Goal: Information Seeking & Learning: Find specific fact

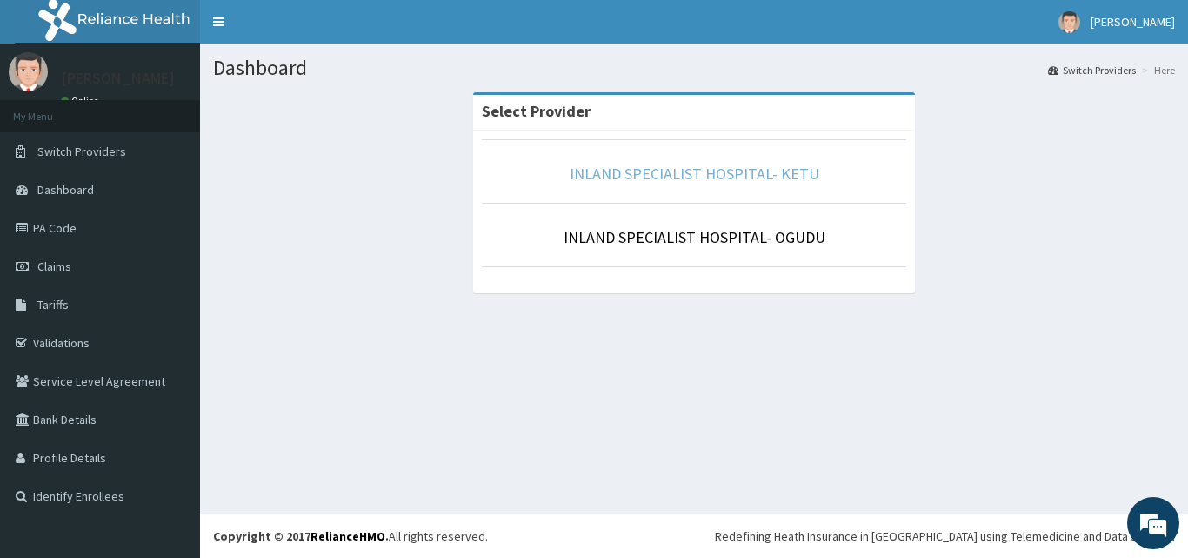
click at [685, 167] on link "INLAND SPECIALIST HOSPITAL- KETU" at bounding box center [695, 174] width 250 height 20
click at [785, 183] on link "INLAND SPECIALIST HOSPITAL- KETU" at bounding box center [695, 174] width 250 height 20
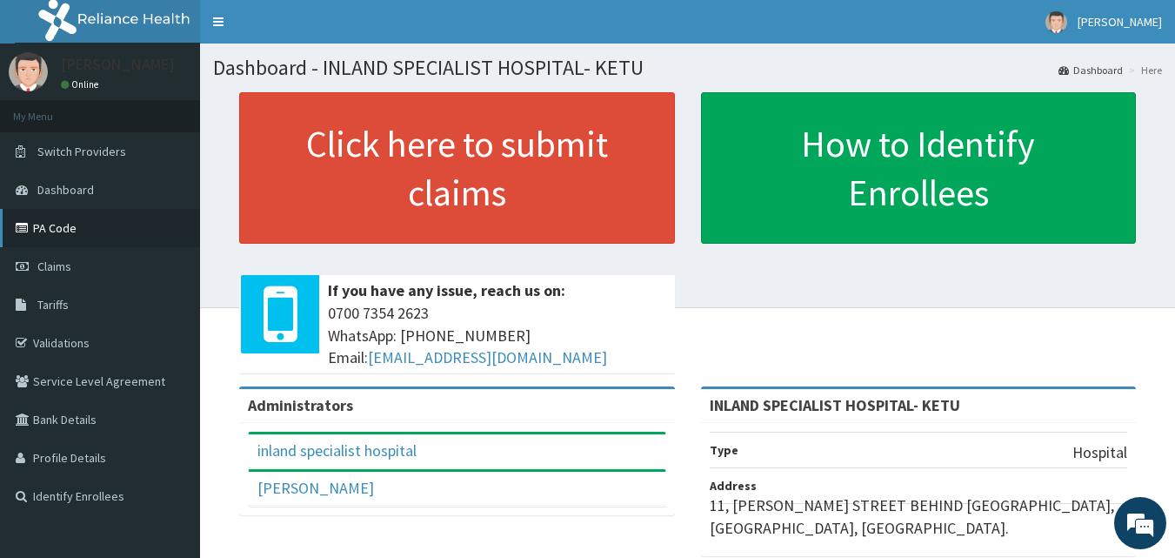
click at [65, 225] on link "PA Code" at bounding box center [100, 228] width 200 height 38
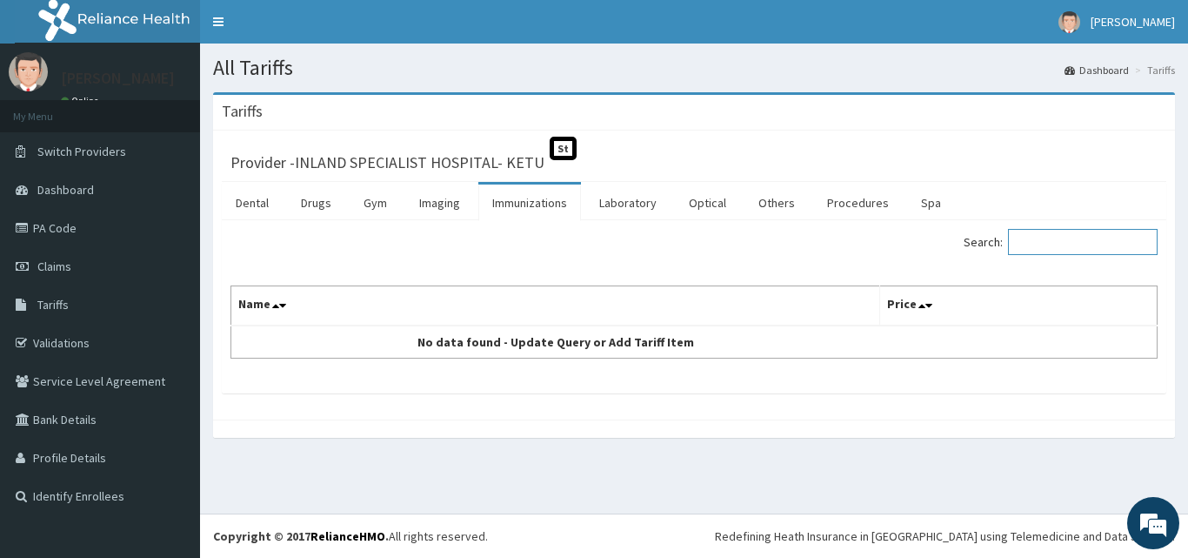
click at [1106, 251] on input "Search:" at bounding box center [1083, 242] width 150 height 26
type input "VIT"
click at [426, 193] on link "Imaging" at bounding box center [439, 202] width 69 height 37
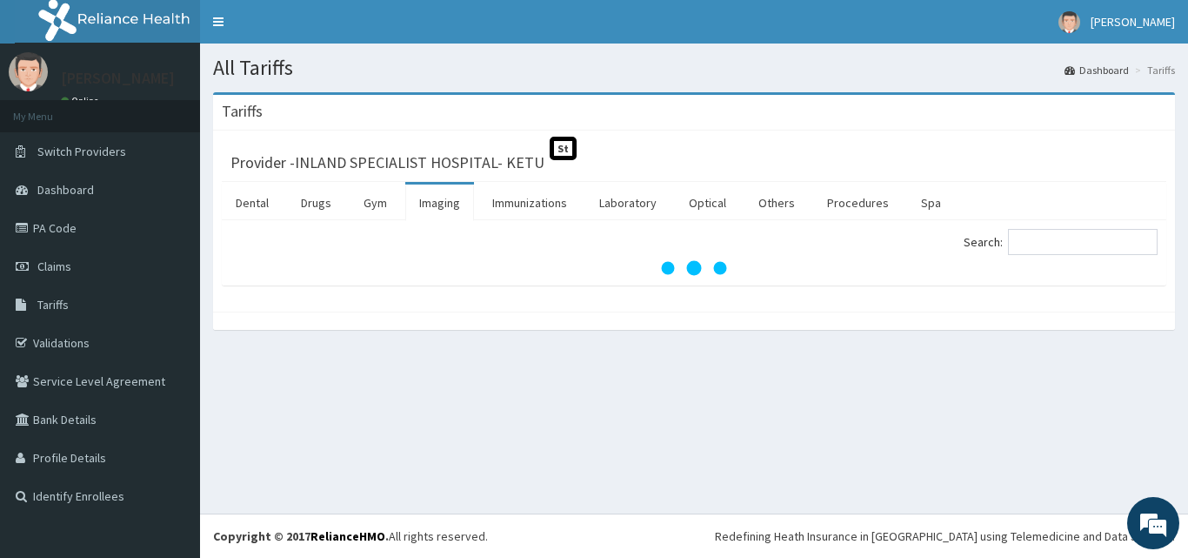
click at [585, 202] on ul "Dental Drugs Gym Imaging Immunizations Laboratory Optical Others Procedures Spa" at bounding box center [694, 201] width 945 height 38
click at [558, 204] on link "Immunizations" at bounding box center [529, 202] width 103 height 37
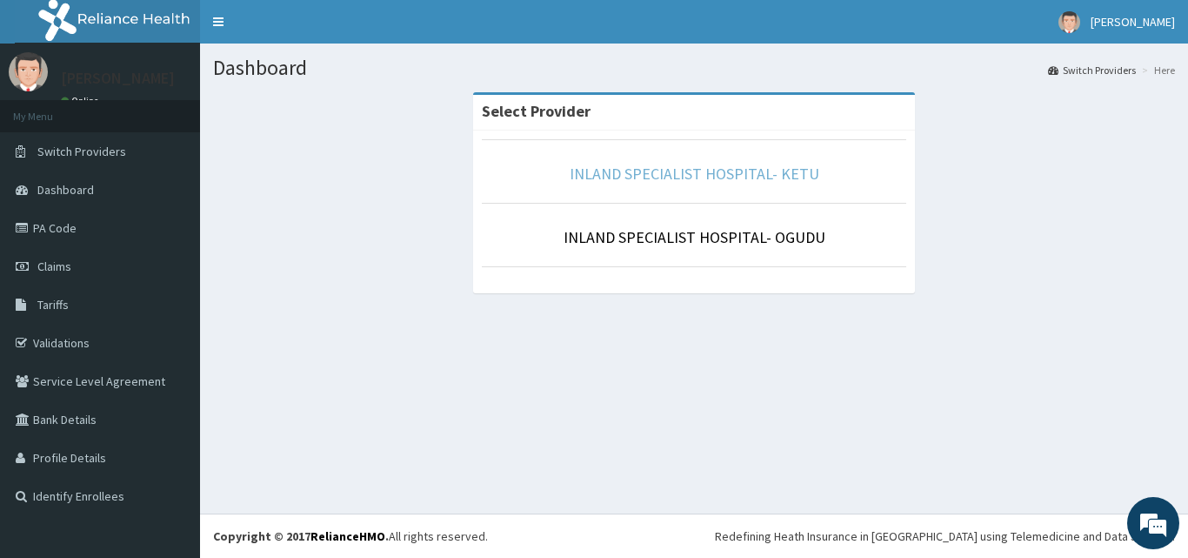
click at [732, 184] on link "INLAND SPECIALIST HOSPITAL- KETU" at bounding box center [695, 174] width 250 height 20
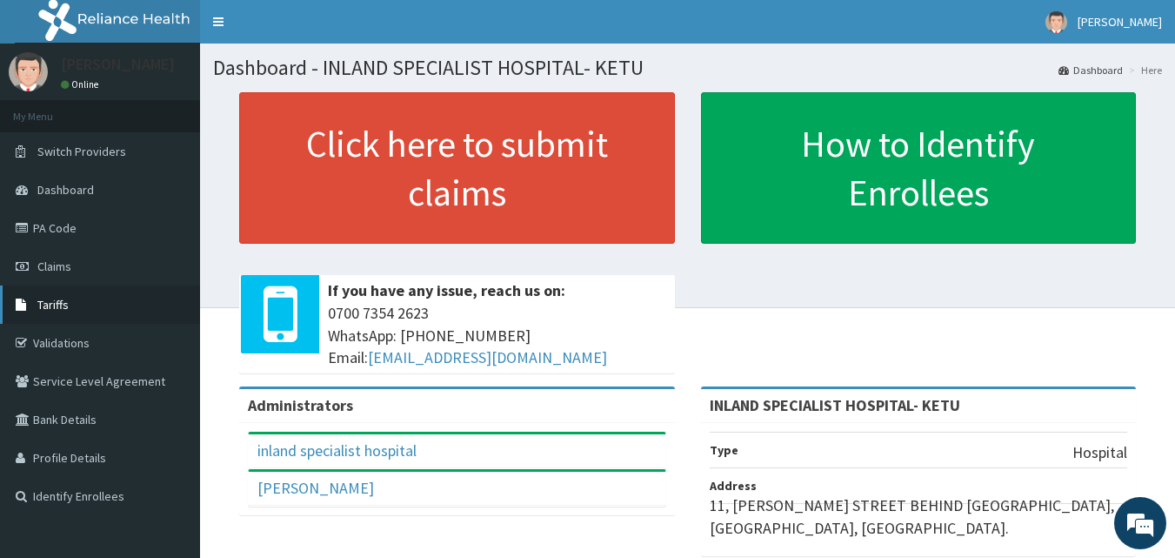
click at [54, 315] on link "Tariffs" at bounding box center [100, 304] width 200 height 38
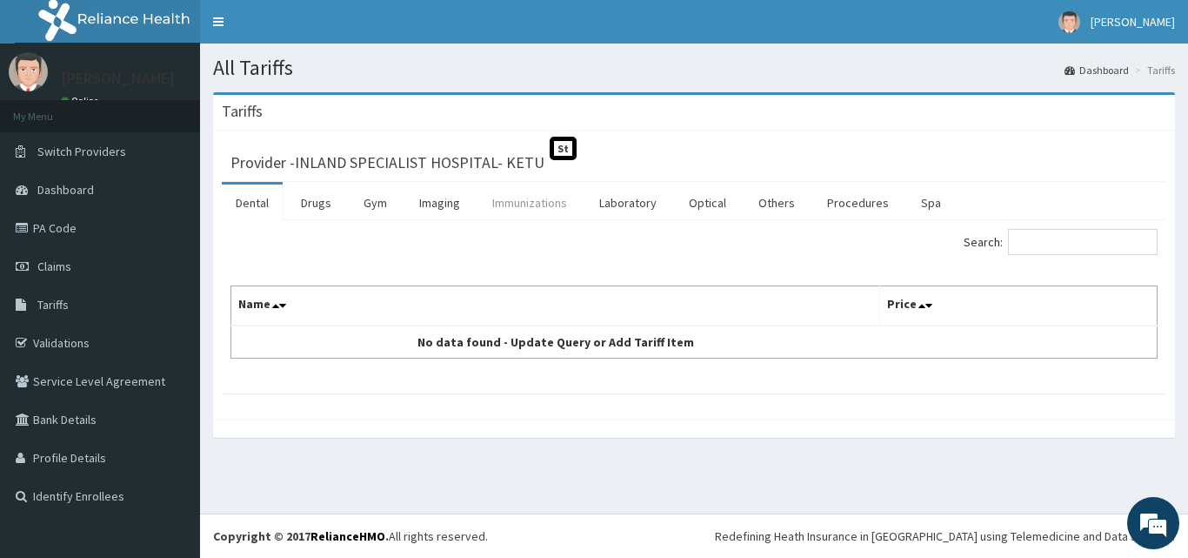
click at [536, 198] on link "Immunizations" at bounding box center [529, 202] width 103 height 37
